Goal: Register for event/course

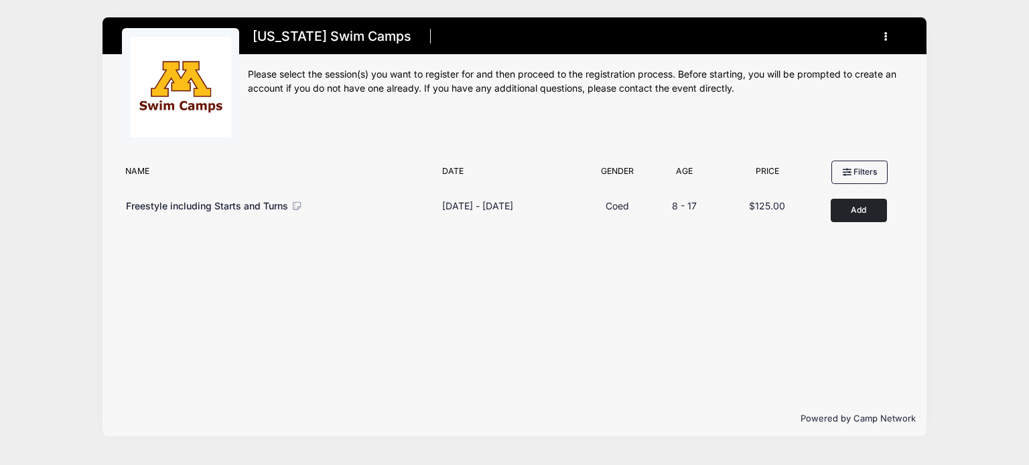
click at [859, 211] on button "Add to Cart" at bounding box center [858, 210] width 56 height 23
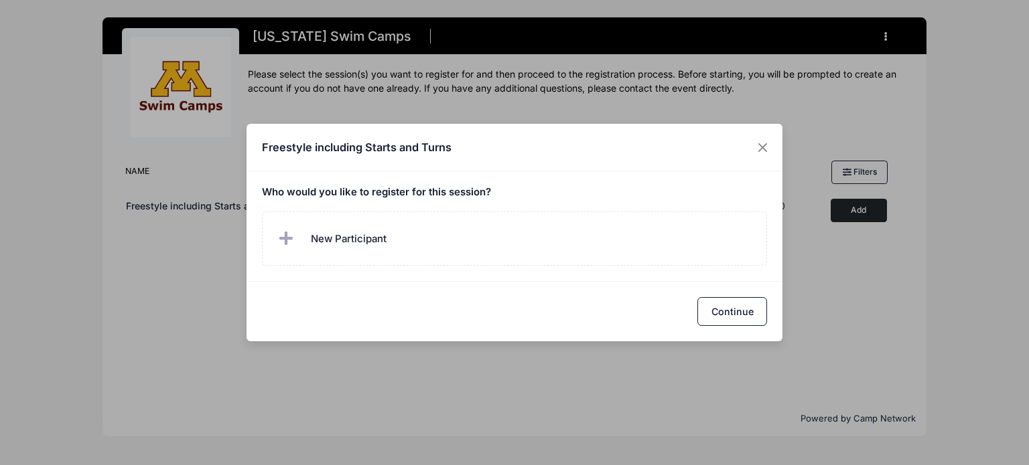
click at [752, 321] on button "Continue" at bounding box center [732, 311] width 70 height 29
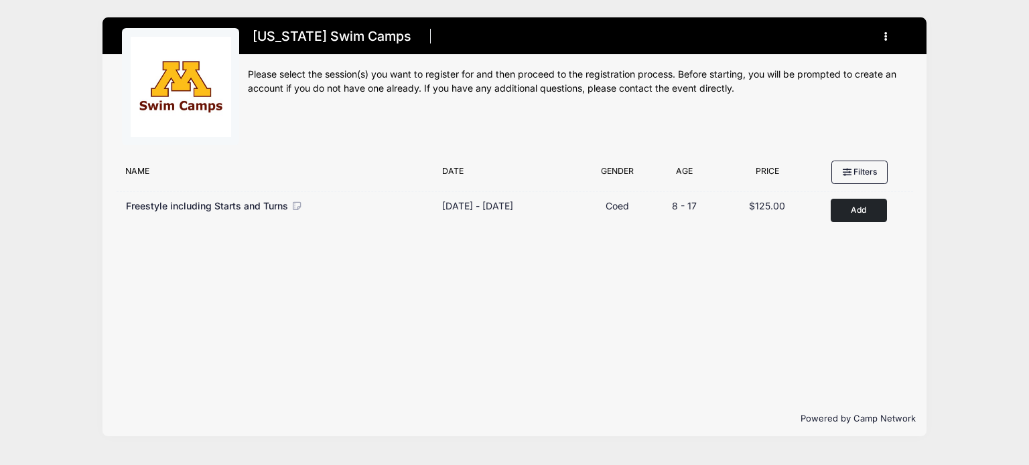
click at [867, 214] on button "Add to Cart" at bounding box center [858, 210] width 56 height 23
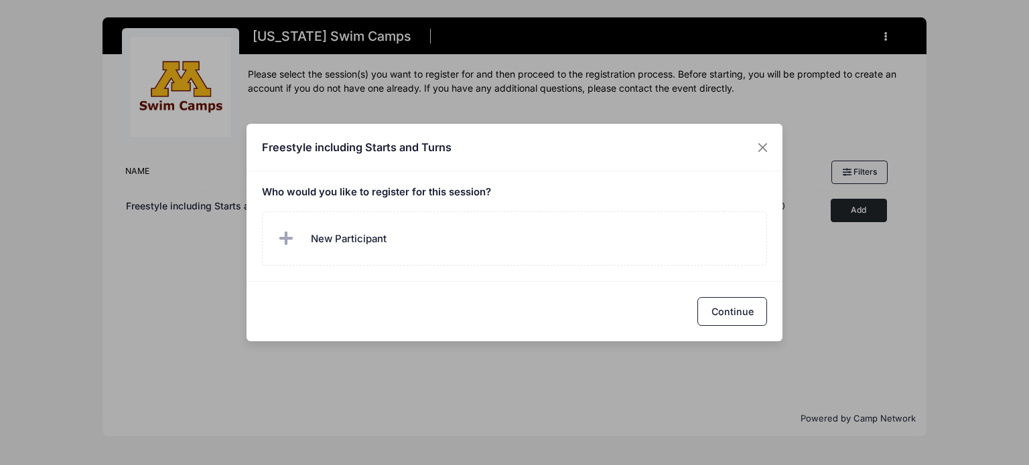
click at [437, 246] on label "New Participant" at bounding box center [515, 239] width 506 height 54
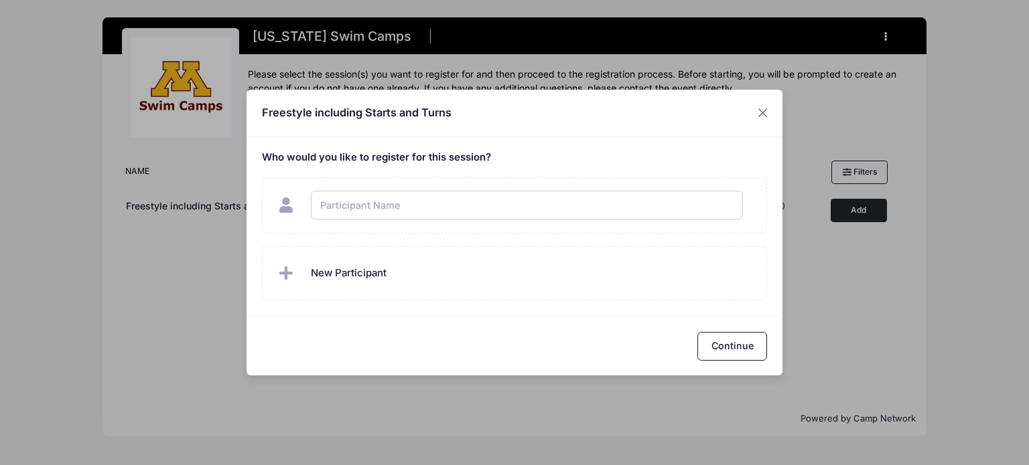
click at [366, 210] on input "text" at bounding box center [527, 205] width 432 height 29
type input "Pihu Pokale"
checkbox input "true"
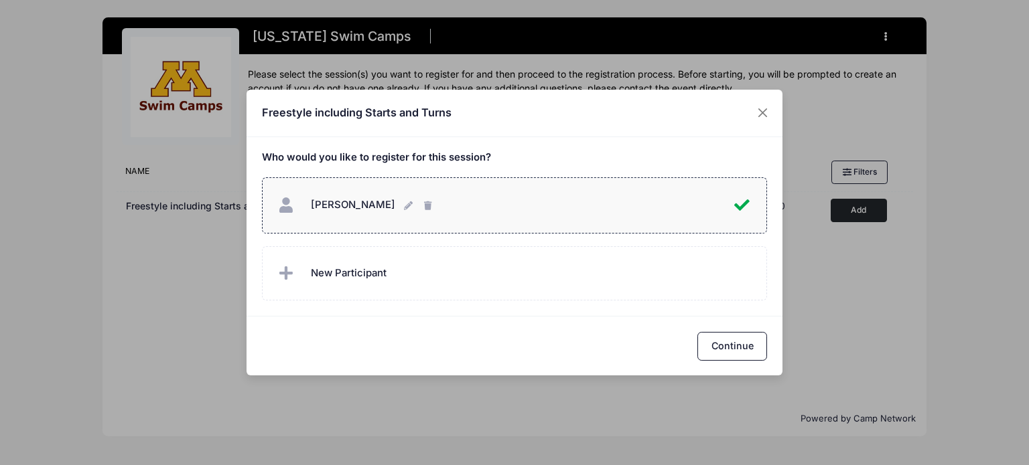
click at [319, 289] on label "New Participant" at bounding box center [515, 273] width 506 height 54
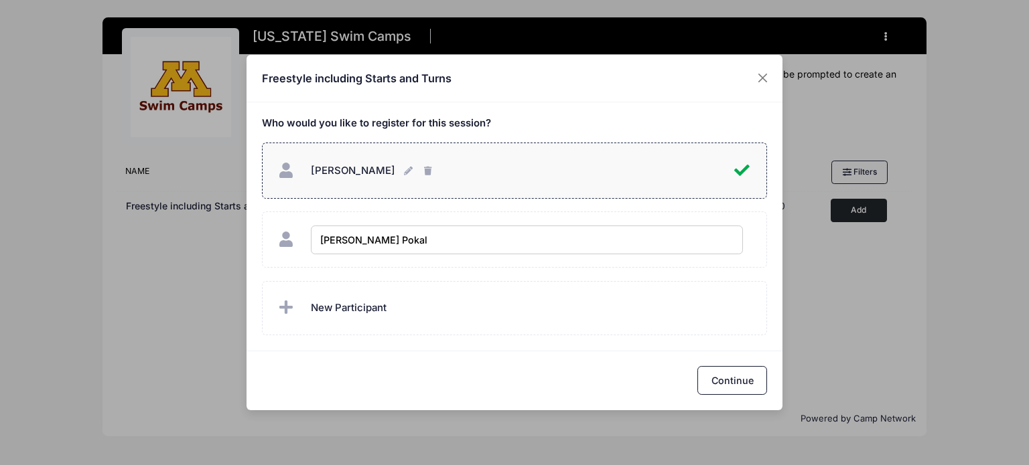
type input "Darsh Pokale"
checkbox input "true"
click at [728, 384] on button "Continue" at bounding box center [732, 380] width 70 height 29
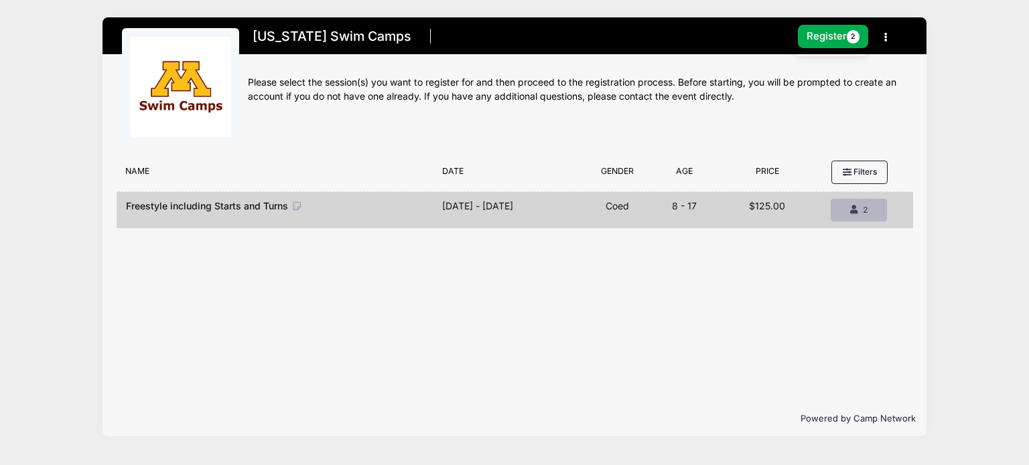
click at [856, 210] on icon "button" at bounding box center [855, 210] width 11 height 0
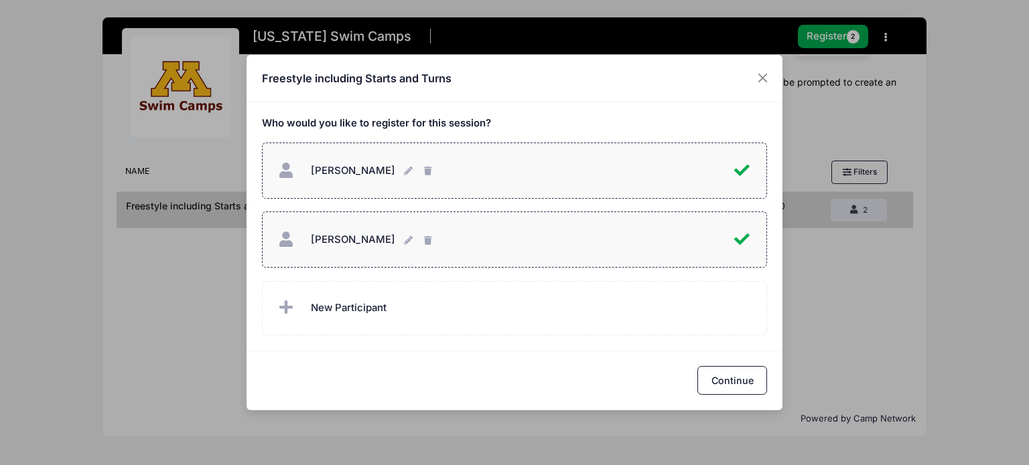
click at [404, 171] on icon "button" at bounding box center [409, 171] width 11 height 0
click at [736, 384] on button "Continue" at bounding box center [732, 380] width 70 height 29
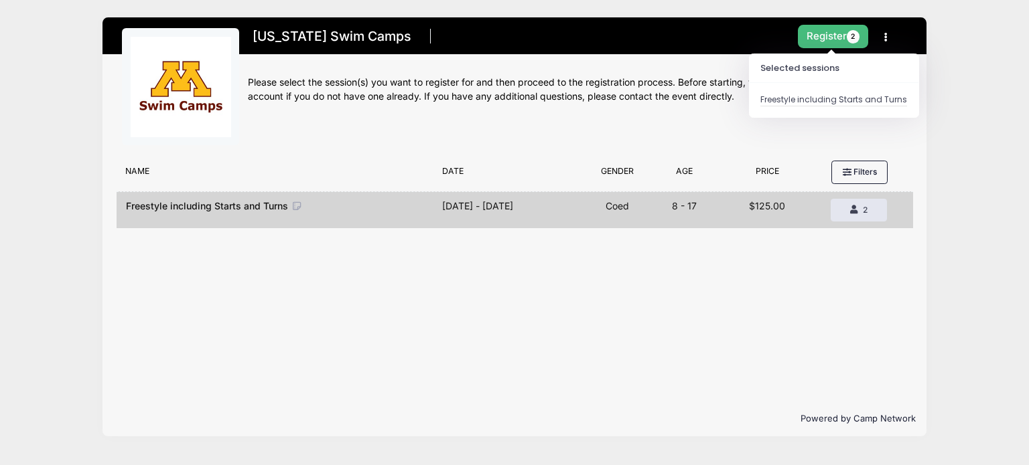
click at [842, 38] on button "Register 2" at bounding box center [833, 36] width 71 height 23
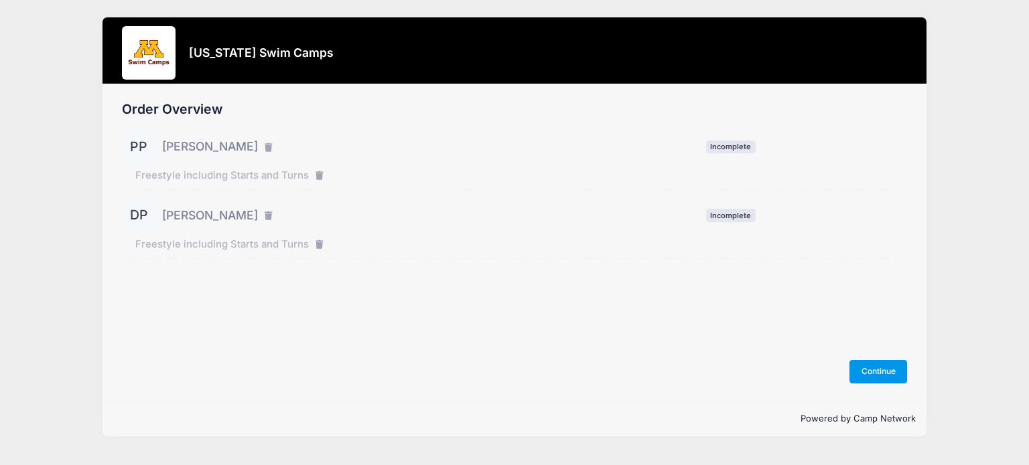
click at [866, 369] on button "Continue" at bounding box center [878, 371] width 58 height 23
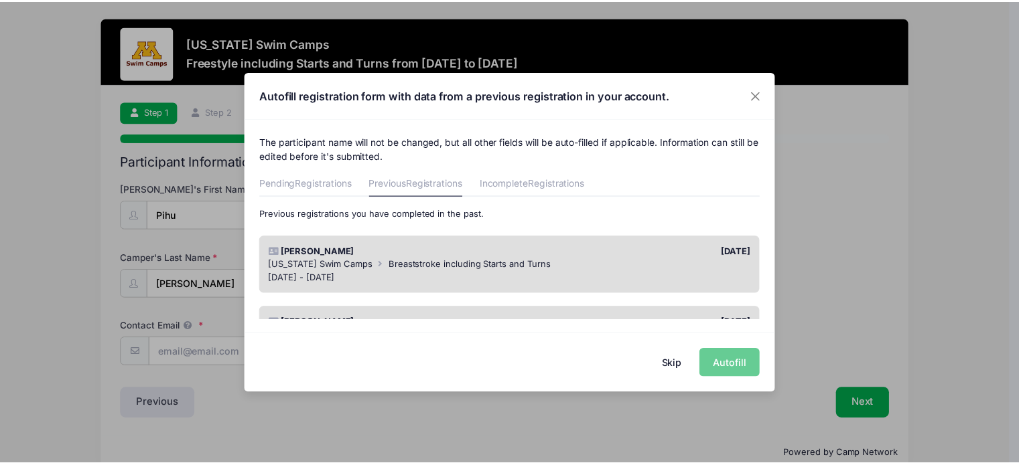
scroll to position [66, 0]
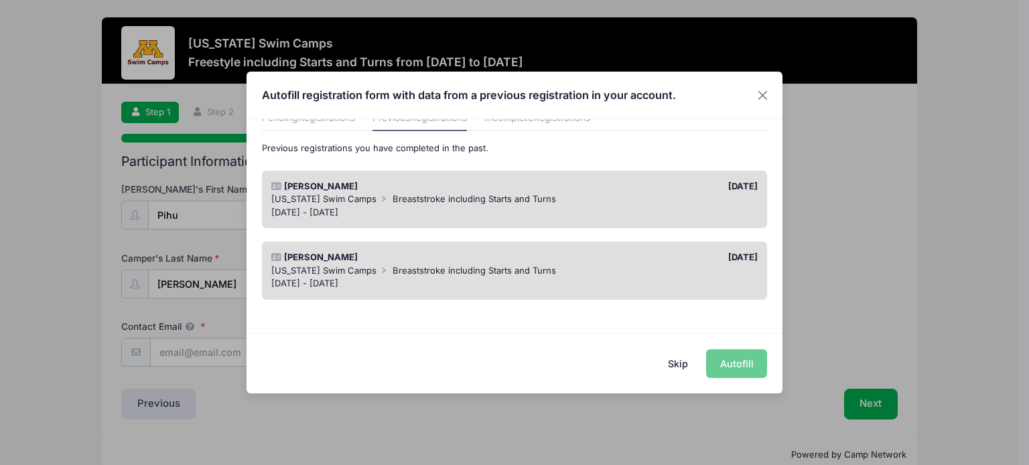
click at [526, 200] on span "Breaststroke including Starts and Turns" at bounding box center [473, 199] width 163 height 11
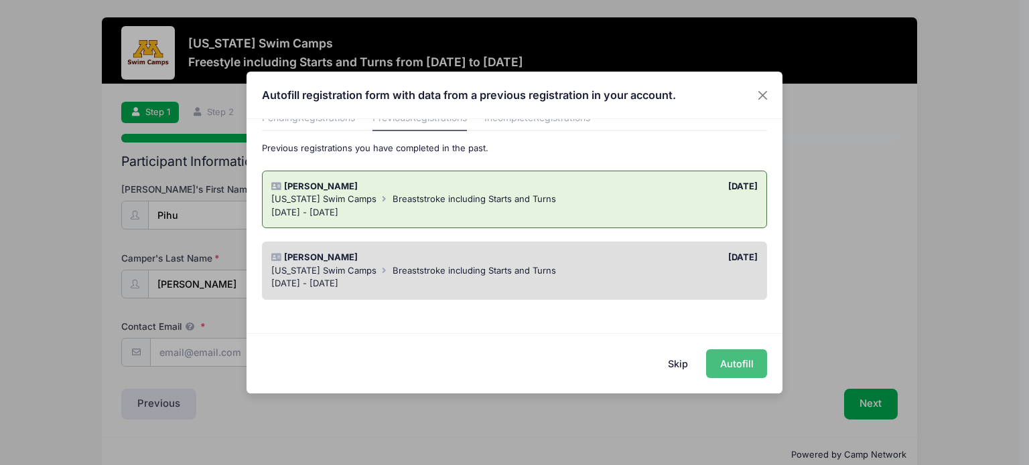
click at [742, 368] on button "Autofill" at bounding box center [736, 364] width 61 height 29
type input "[PERSON_NAME][EMAIL_ADDRESS][PERSON_NAME][DOMAIN_NAME]"
type input "[DATE]"
type input "11"
select select "[DEMOGRAPHIC_DATA]"
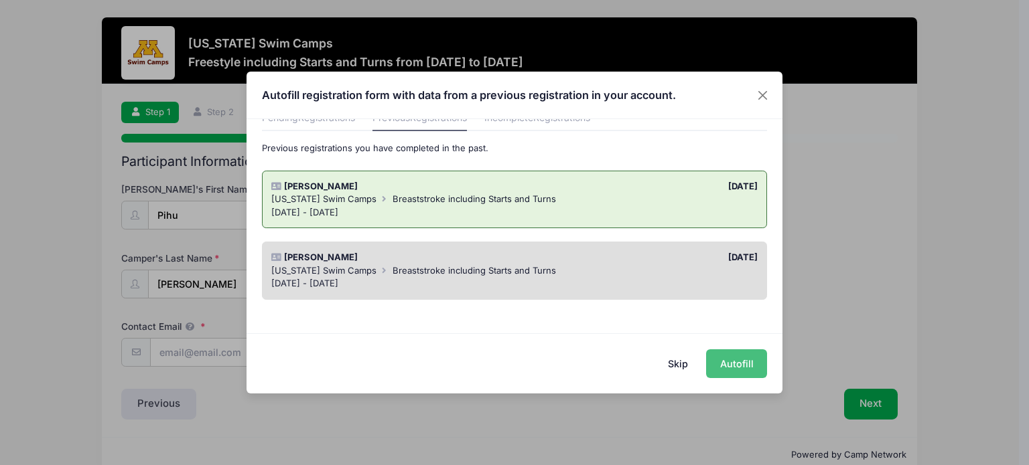
type input "[PERSON_NAME]"
type input "6128409543"
type input "[STREET_ADDRESS]"
type input "Woodbury"
select select "MN"
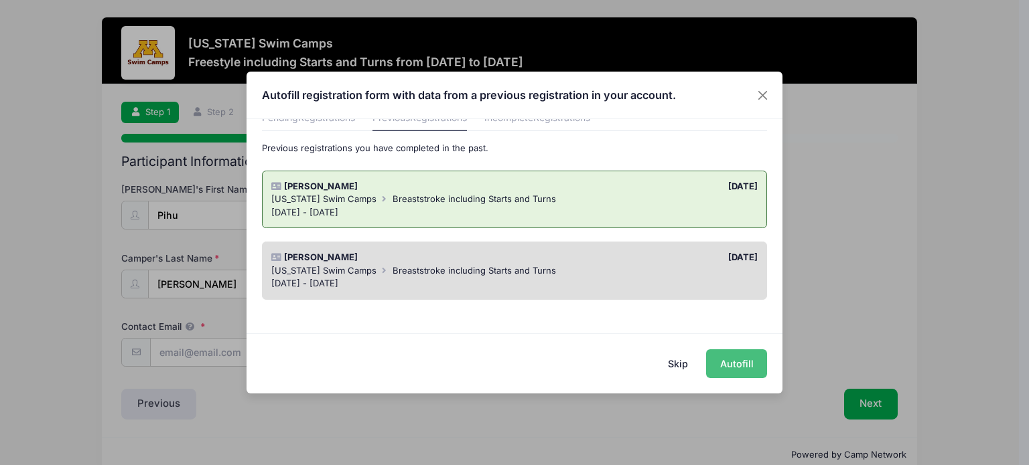
type input "55129"
type input "[PERSON_NAME]"
type input "6127358224"
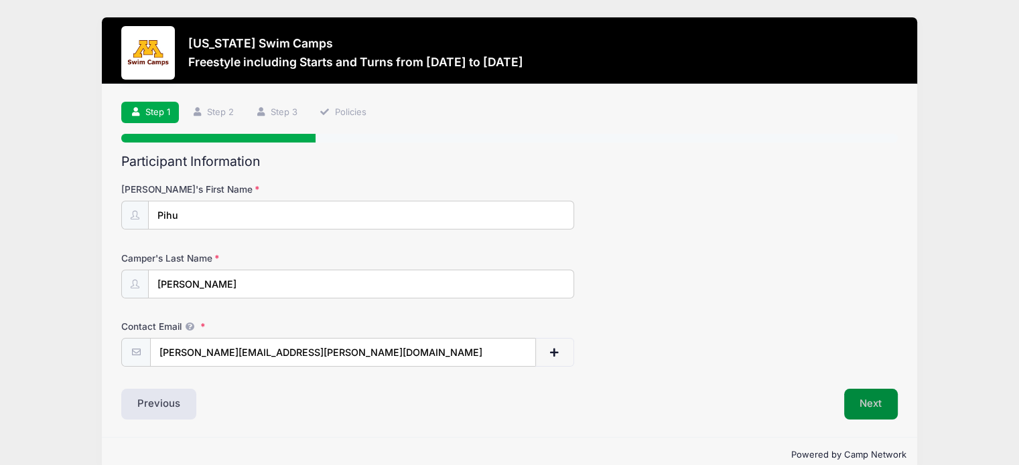
click at [874, 406] on button "Next" at bounding box center [871, 404] width 54 height 31
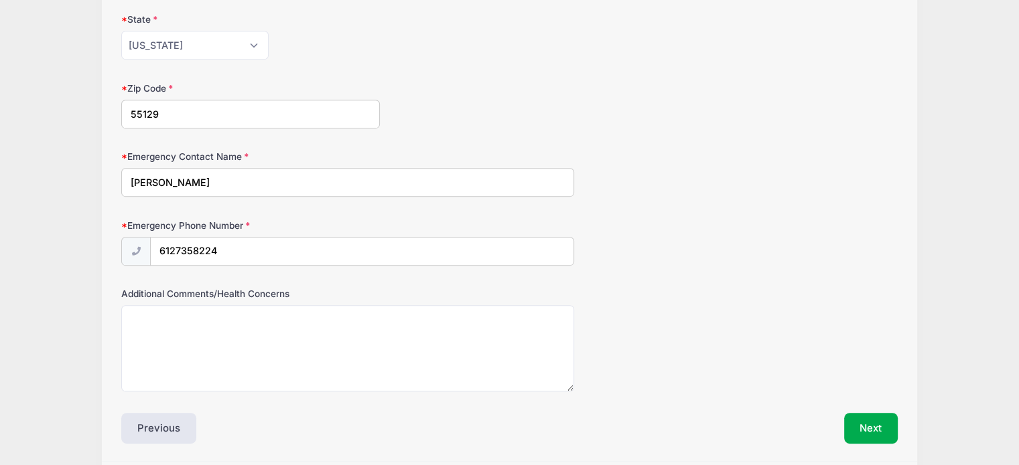
scroll to position [695, 0]
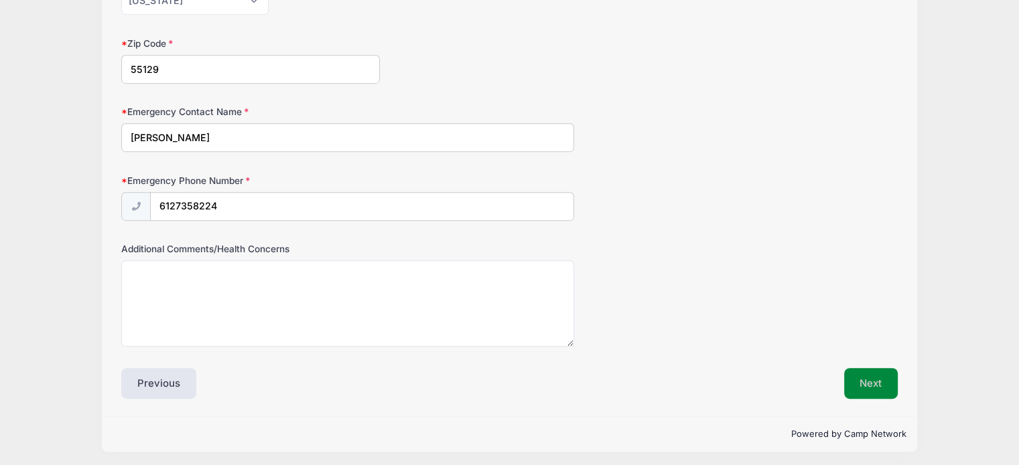
click at [886, 383] on button "Next" at bounding box center [871, 383] width 54 height 31
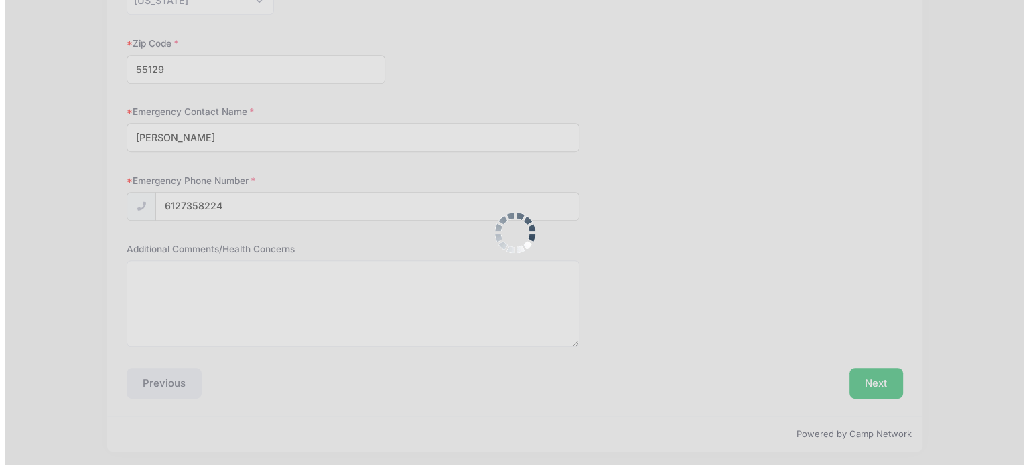
scroll to position [0, 0]
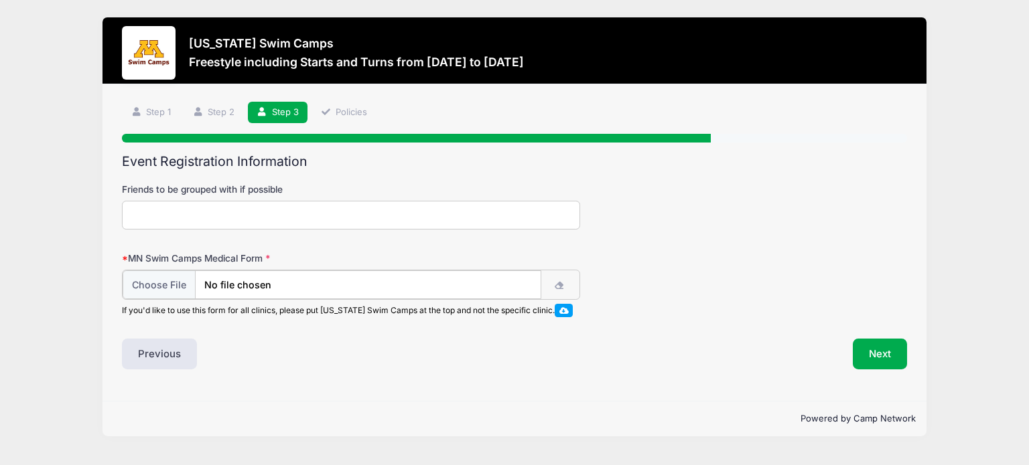
click at [182, 283] on input "file" at bounding box center [332, 285] width 419 height 29
type input "C:\fakepath\Medical form - MN Swim Pihu Pokale.pdf"
click at [877, 350] on button "Next" at bounding box center [880, 353] width 54 height 31
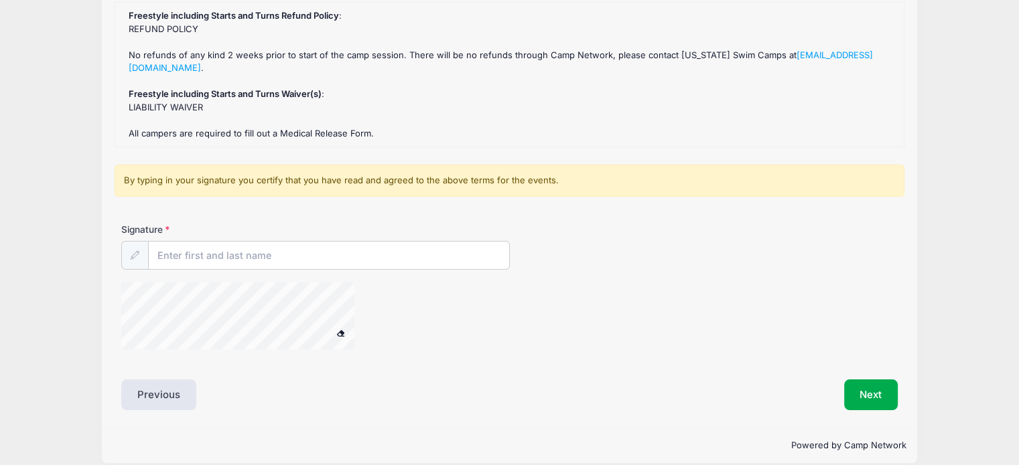
scroll to position [185, 0]
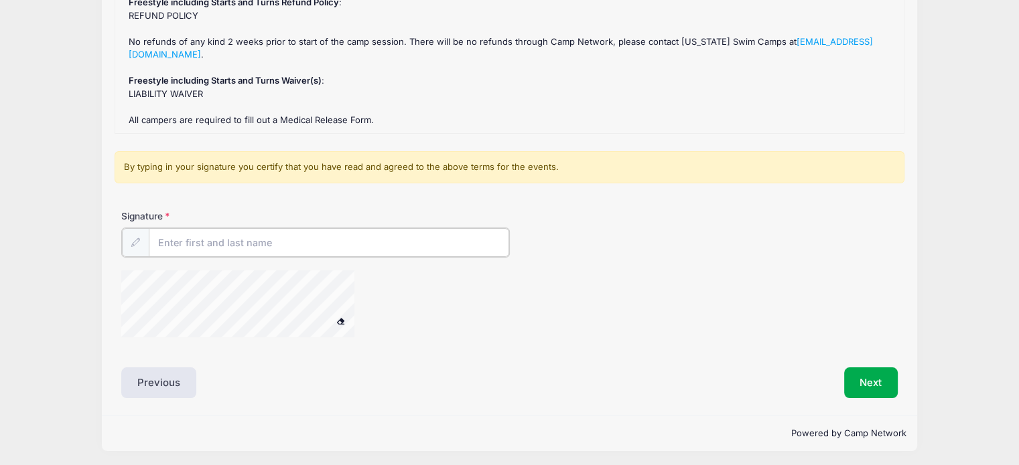
click at [252, 240] on input "Signature" at bounding box center [329, 242] width 360 height 29
type input "Vivek Pokale"
drag, startPoint x: 429, startPoint y: 361, endPoint x: 457, endPoint y: 372, distance: 30.1
click at [429, 361] on div "Liability Waivers and Cancellation Policies Freestyle including Starts and Turn…" at bounding box center [509, 183] width 776 height 428
click at [876, 388] on button "Next" at bounding box center [871, 381] width 54 height 31
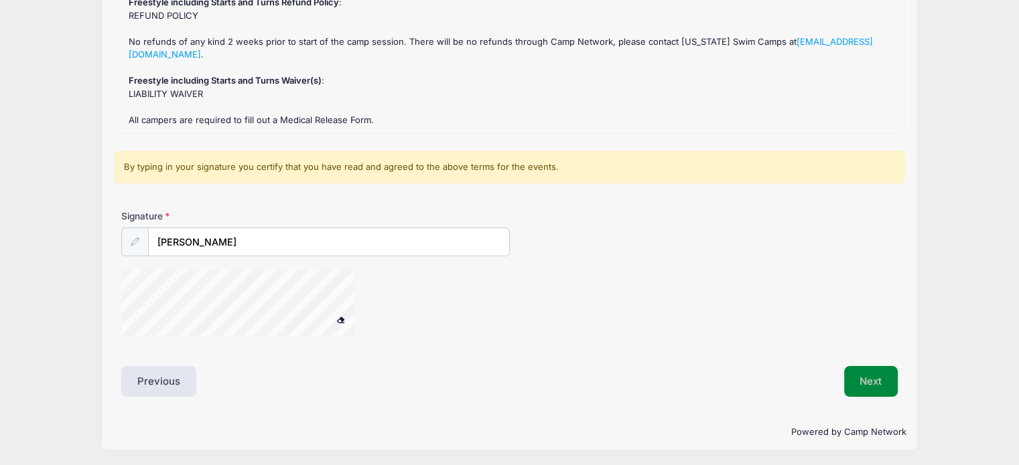
click at [865, 378] on button "Next" at bounding box center [871, 381] width 54 height 31
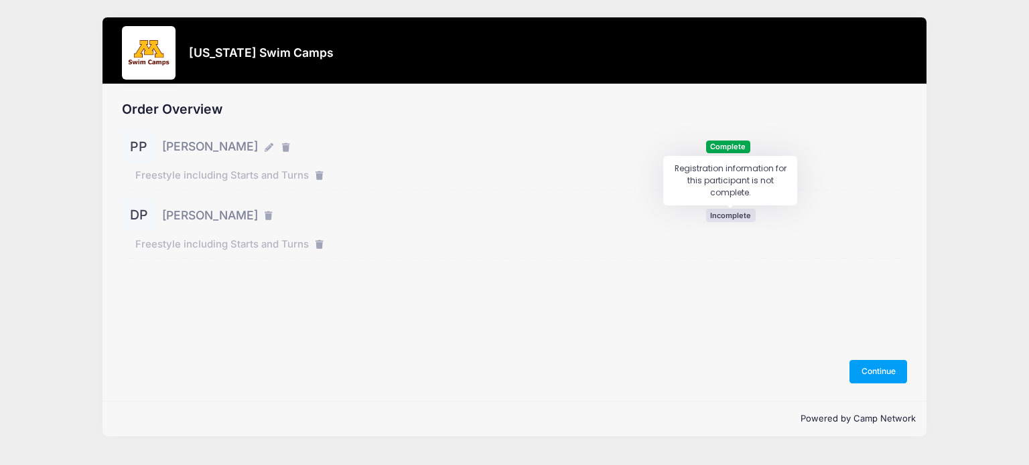
click at [731, 219] on span "Incomplete" at bounding box center [731, 215] width 50 height 13
click at [736, 214] on span "Incomplete" at bounding box center [731, 215] width 50 height 13
click at [739, 216] on span "Incomplete" at bounding box center [731, 215] width 50 height 13
click at [868, 370] on button "Continue" at bounding box center [878, 371] width 58 height 23
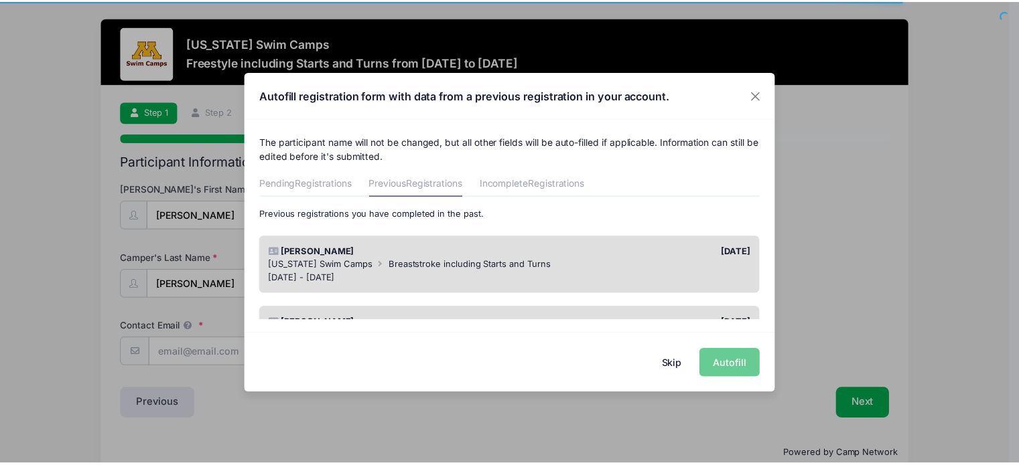
scroll to position [66, 0]
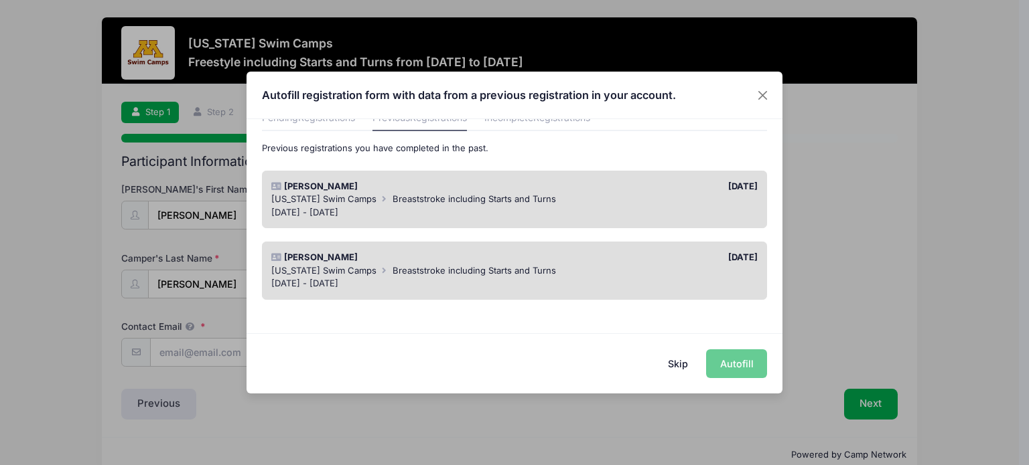
click at [380, 271] on icon at bounding box center [384, 271] width 11 height 9
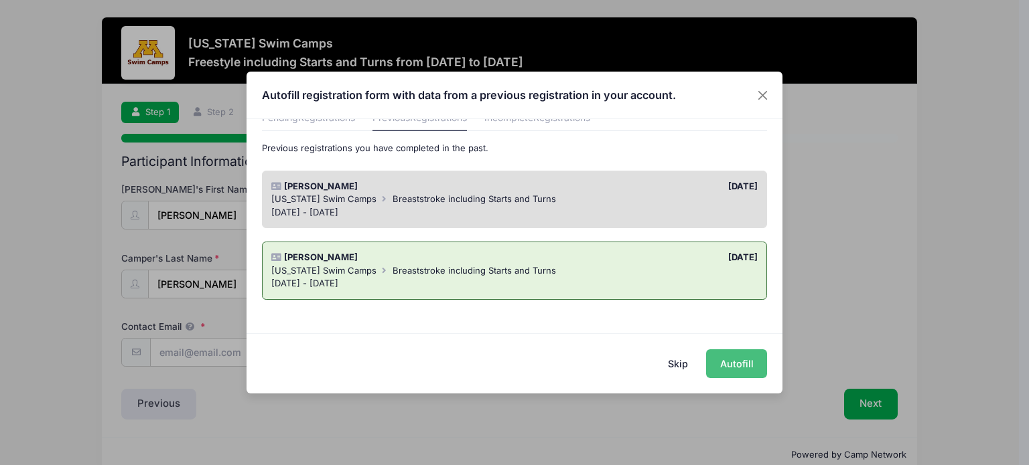
click at [741, 364] on button "Autofill" at bounding box center [736, 364] width 61 height 29
type input "[PERSON_NAME][EMAIL_ADDRESS][PERSON_NAME][DOMAIN_NAME]"
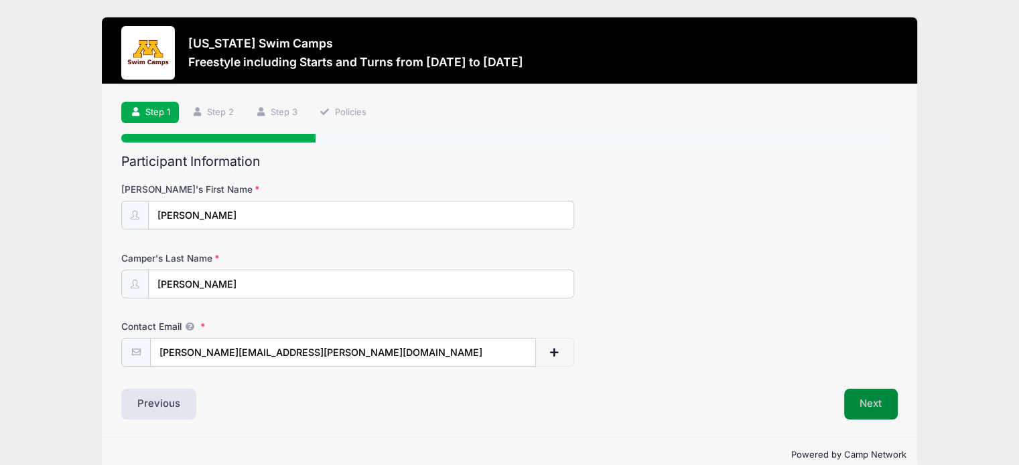
click at [884, 407] on button "Next" at bounding box center [871, 404] width 54 height 31
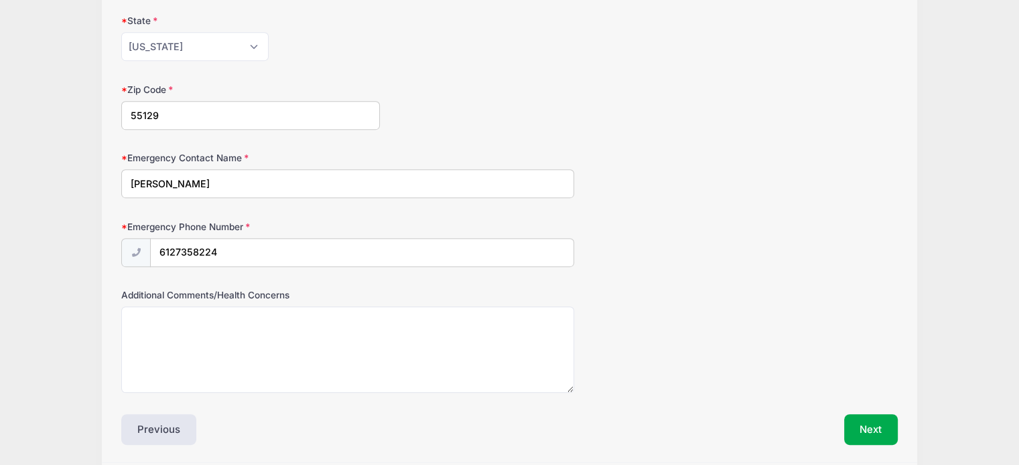
scroll to position [695, 0]
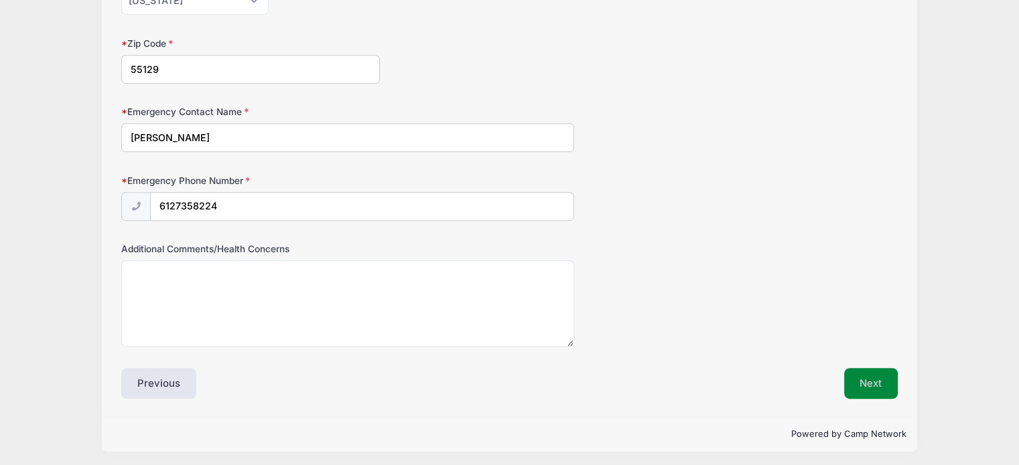
click at [872, 380] on button "Next" at bounding box center [871, 383] width 54 height 31
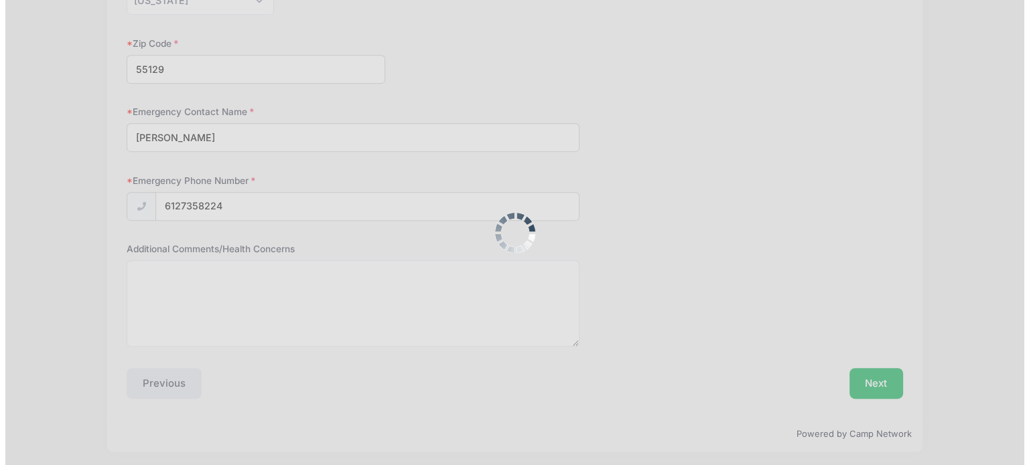
scroll to position [0, 0]
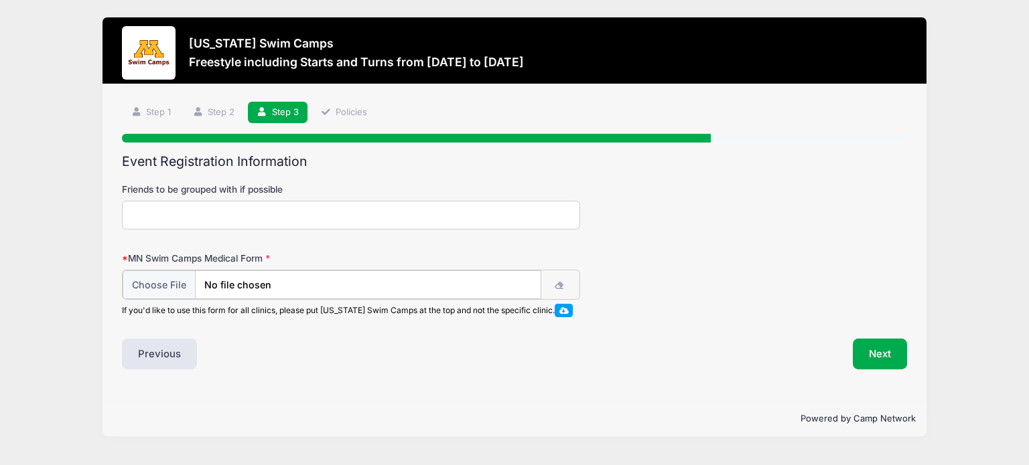
click at [169, 279] on input "file" at bounding box center [332, 285] width 419 height 29
type input "C:\fakepath\Medical form - MN Swim Darsh Pokale.pdf"
click at [874, 349] on button "Next" at bounding box center [880, 353] width 54 height 31
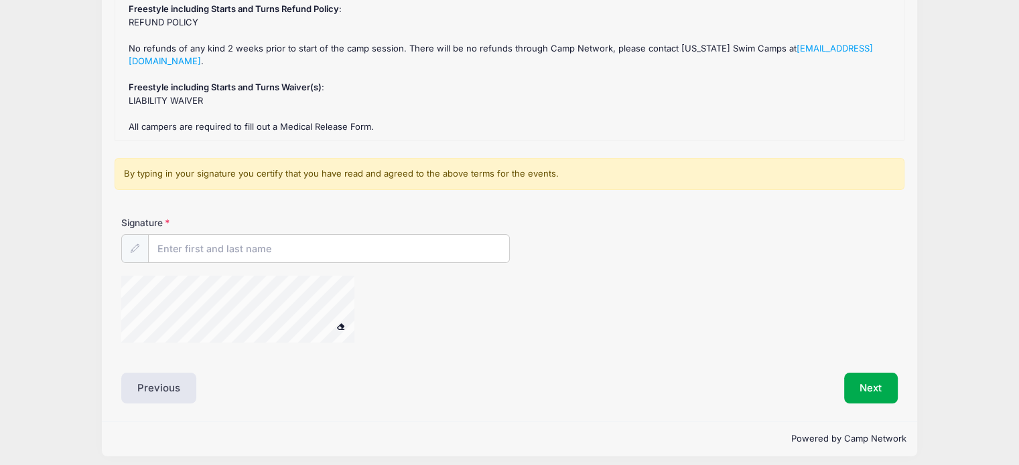
scroll to position [185, 0]
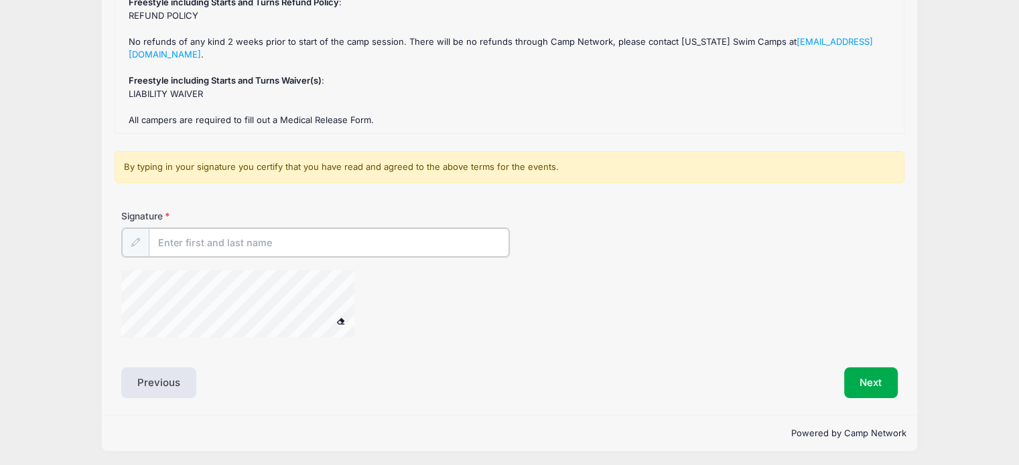
click at [209, 245] on input "Signature" at bounding box center [329, 242] width 360 height 29
type input "[PERSON_NAME]"
click at [860, 380] on button "Next" at bounding box center [871, 381] width 54 height 31
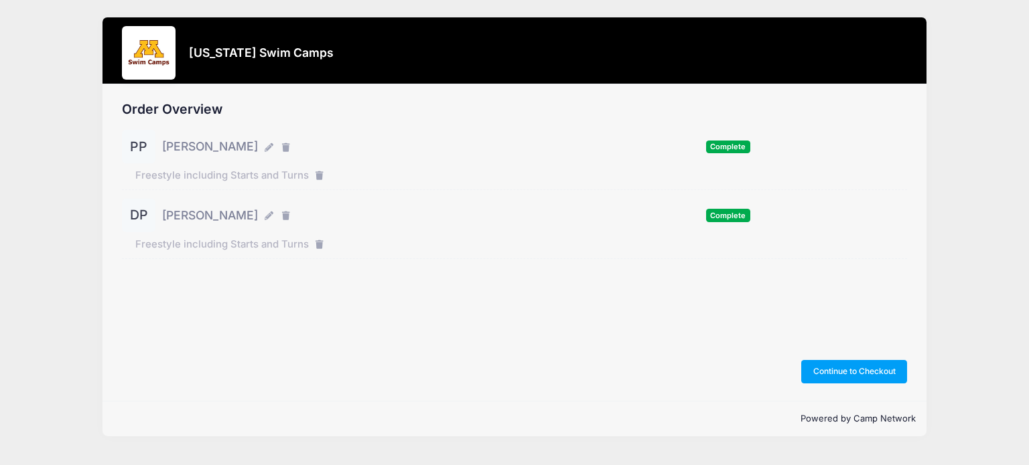
click at [528, 303] on div "Order Overview PP [PERSON_NAME] Complete" at bounding box center [514, 242] width 824 height 317
click at [844, 376] on button "Continue to Checkout" at bounding box center [854, 371] width 106 height 23
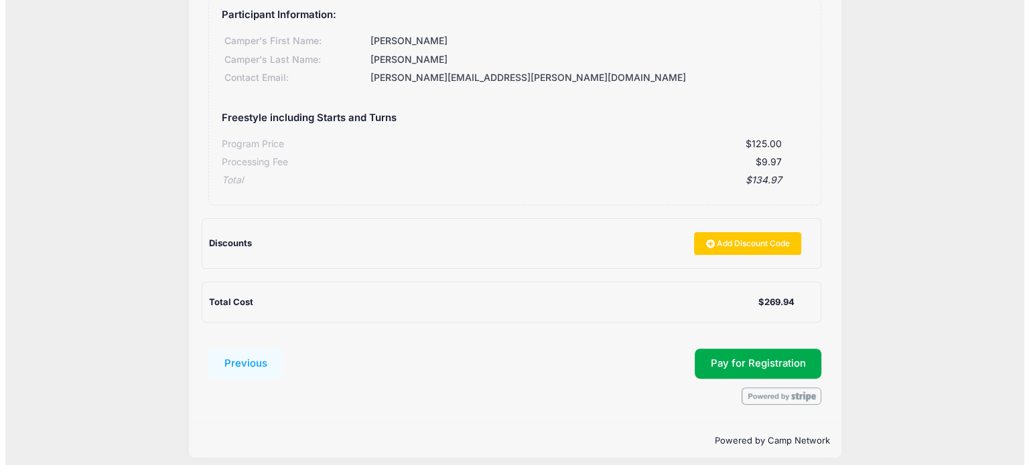
scroll to position [359, 0]
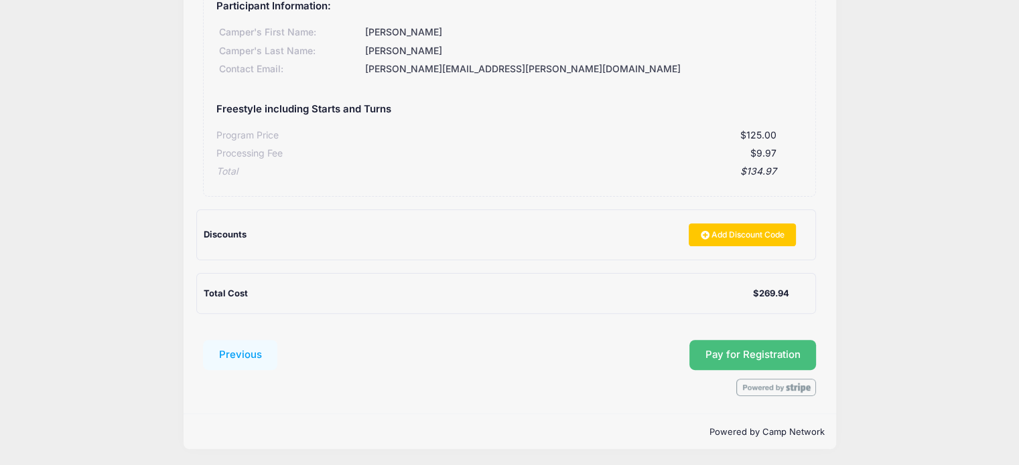
click at [749, 356] on button "Pay for Registration" at bounding box center [752, 355] width 127 height 31
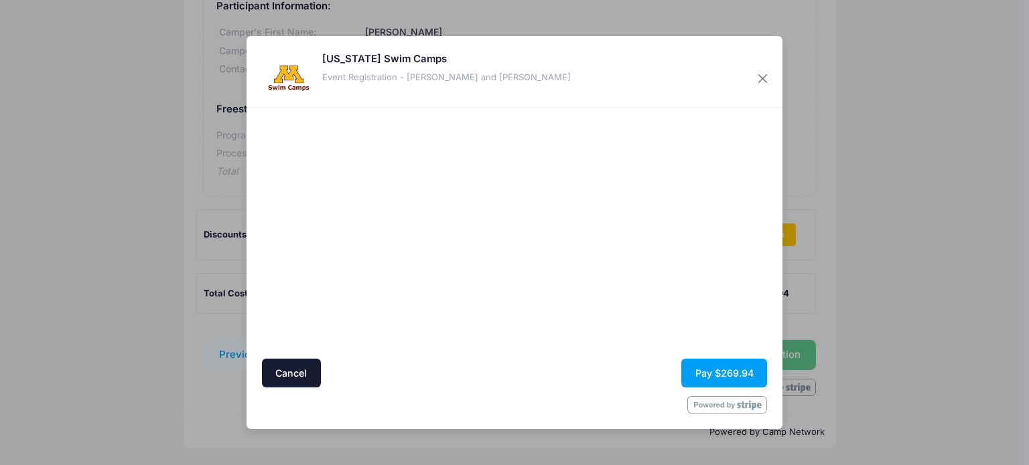
click at [431, 319] on div at bounding box center [385, 234] width 246 height 238
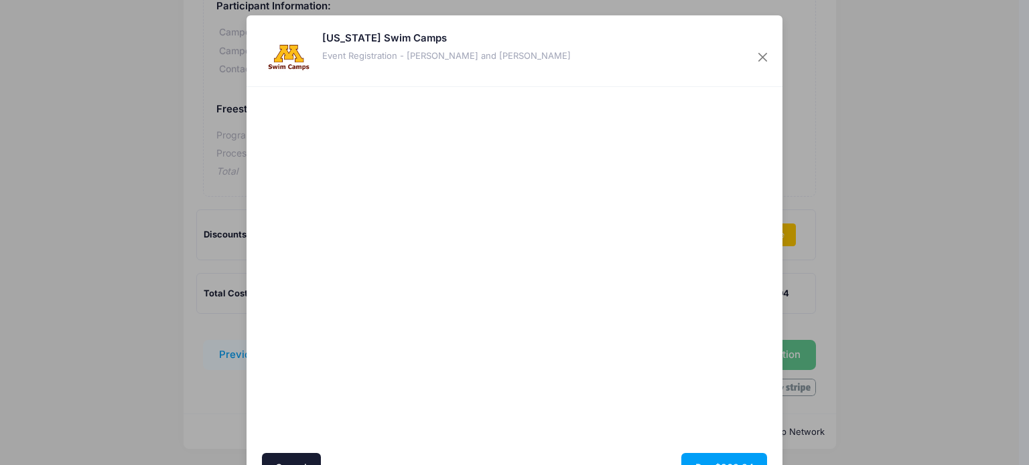
click at [538, 382] on div at bounding box center [644, 271] width 246 height 354
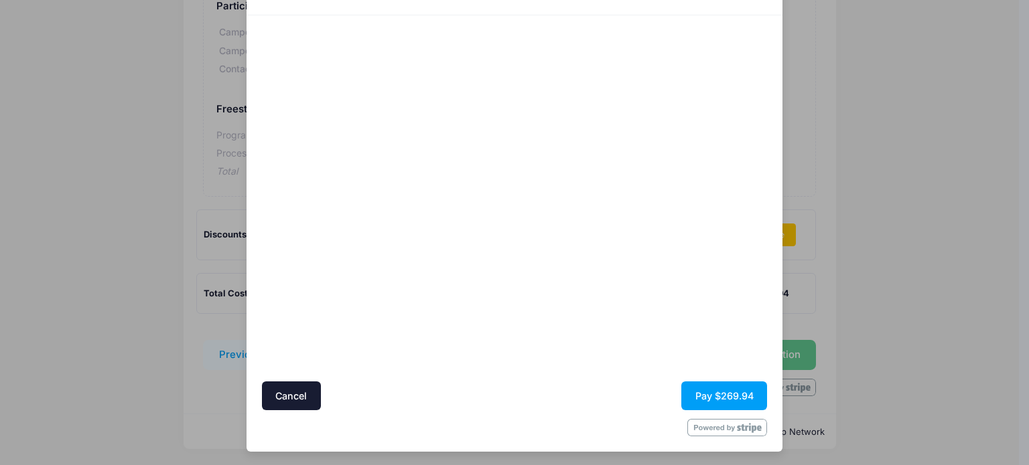
scroll to position [72, 0]
click at [551, 394] on div "Cancel Pay $269.94" at bounding box center [515, 395] width 506 height 29
click at [594, 302] on div at bounding box center [644, 198] width 246 height 354
click at [714, 394] on button "Pay $269.94" at bounding box center [724, 395] width 86 height 29
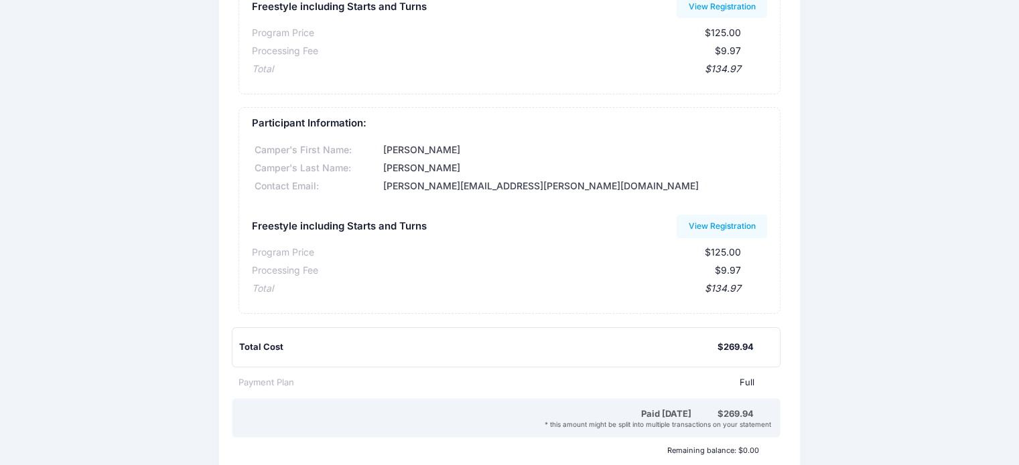
scroll to position [201, 0]
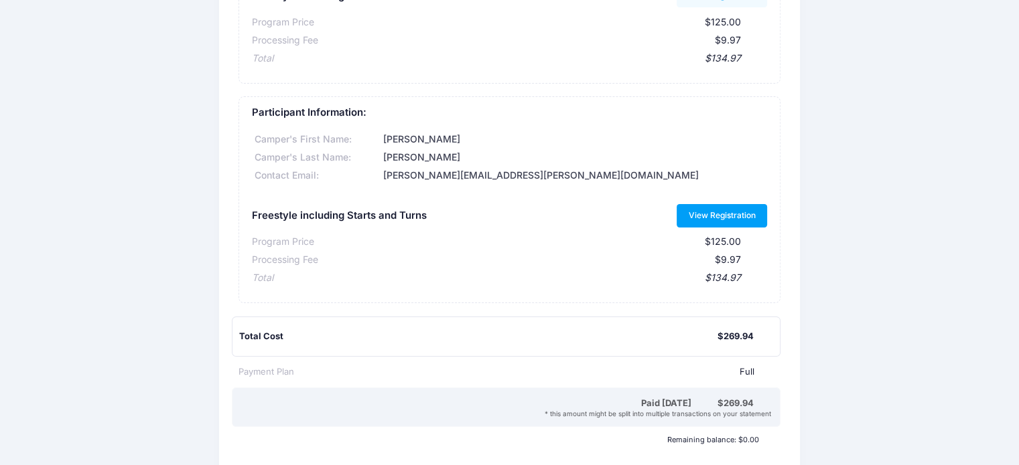
click at [712, 218] on link "View Registration" at bounding box center [721, 215] width 90 height 23
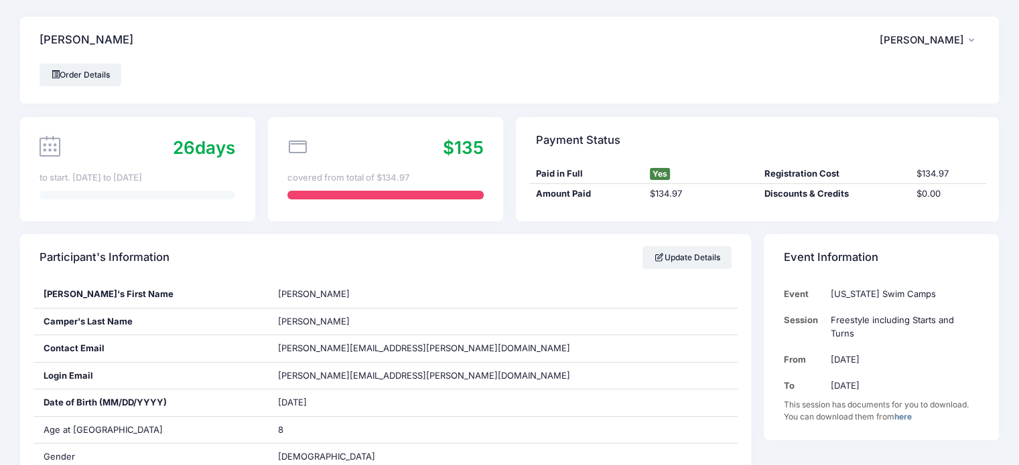
click at [853, 347] on td "[DATE]" at bounding box center [901, 360] width 155 height 26
click at [247, 53] on div "[PERSON_NAME] VP [PERSON_NAME] My Account Logout" at bounding box center [509, 40] width 978 height 47
